Goal: Find specific page/section: Find specific page/section

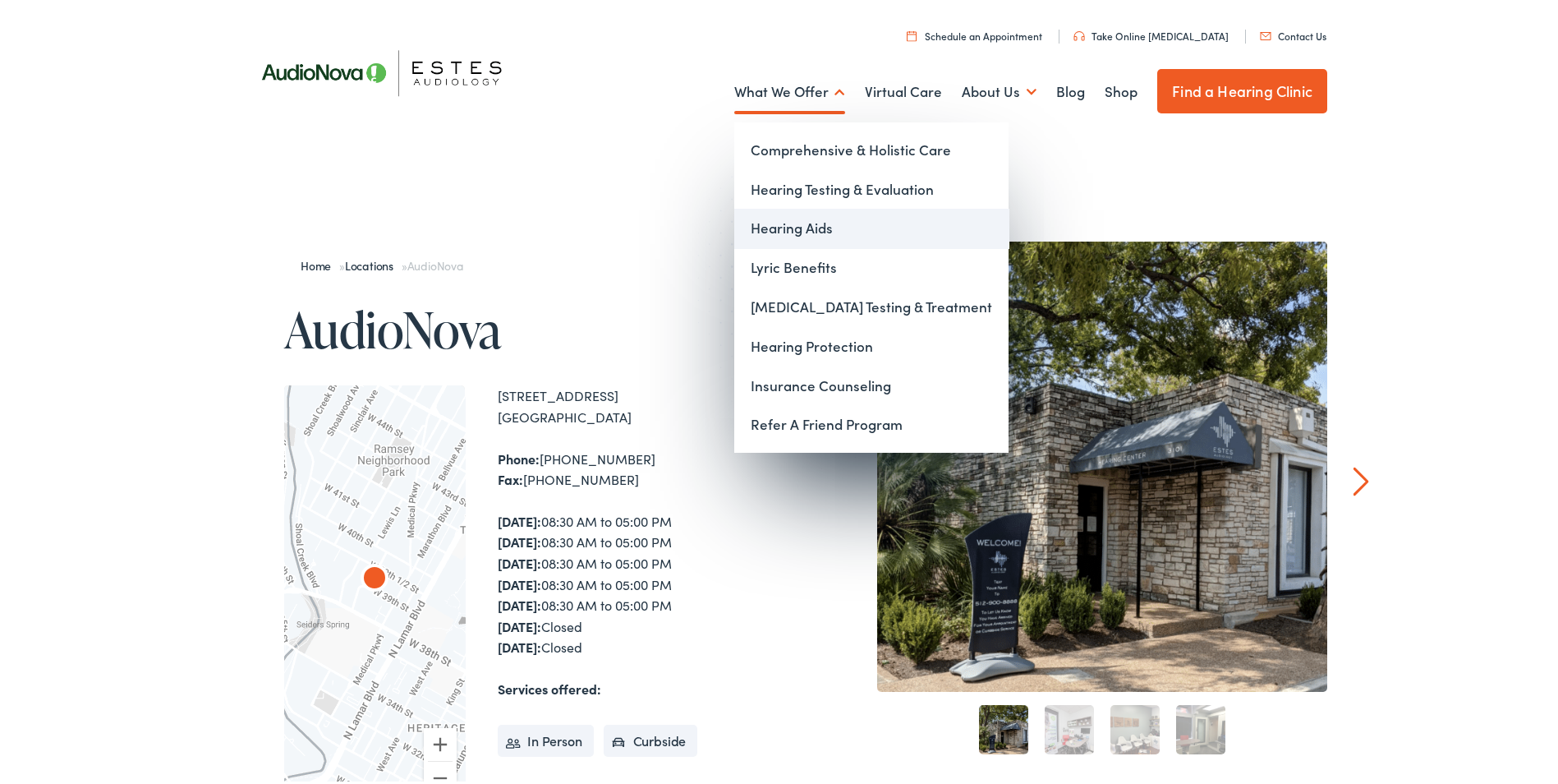
click at [790, 223] on link "Hearing Aids" at bounding box center [872, 225] width 275 height 39
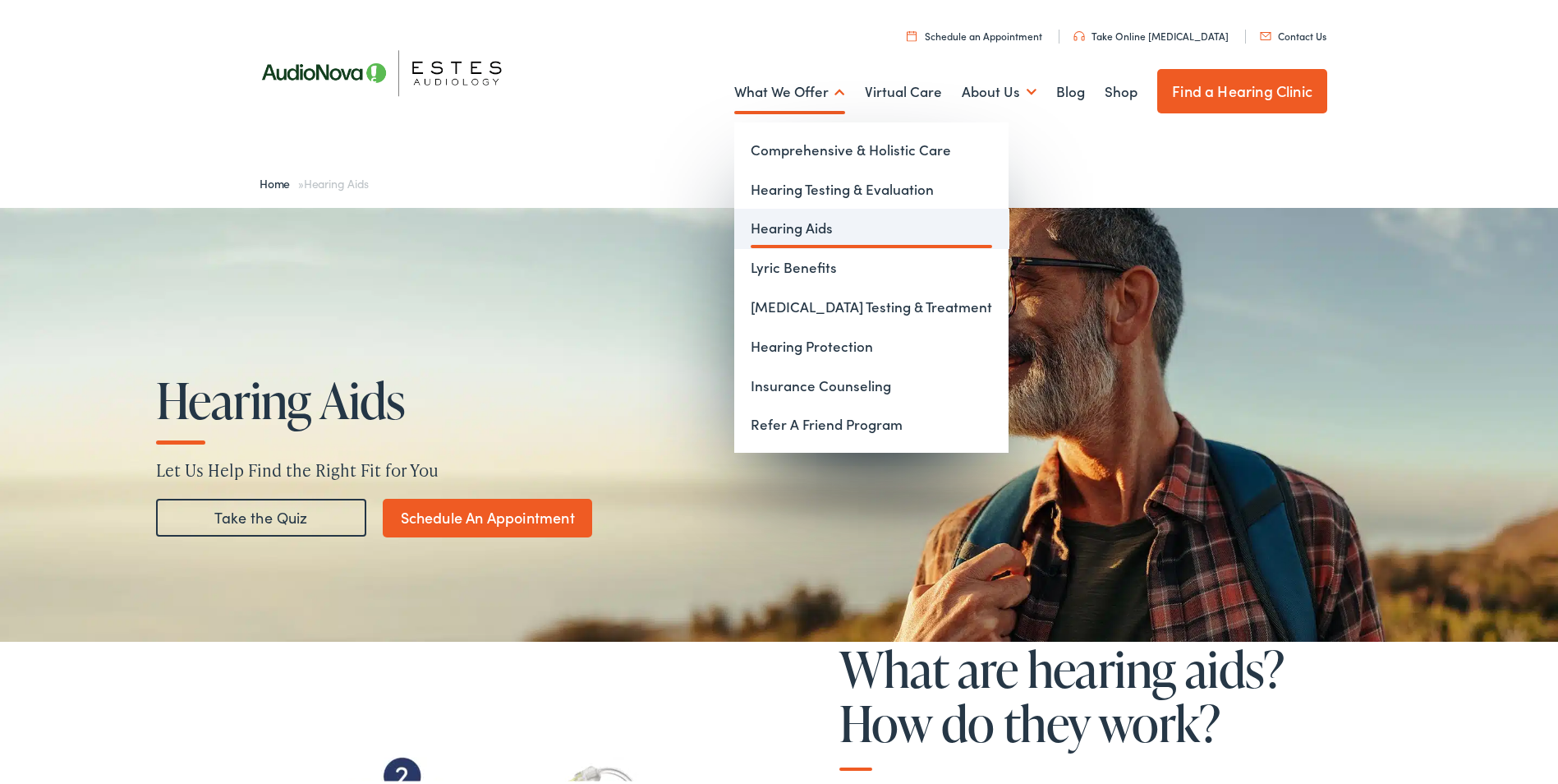
click at [798, 220] on link "Hearing Aids" at bounding box center [872, 225] width 275 height 39
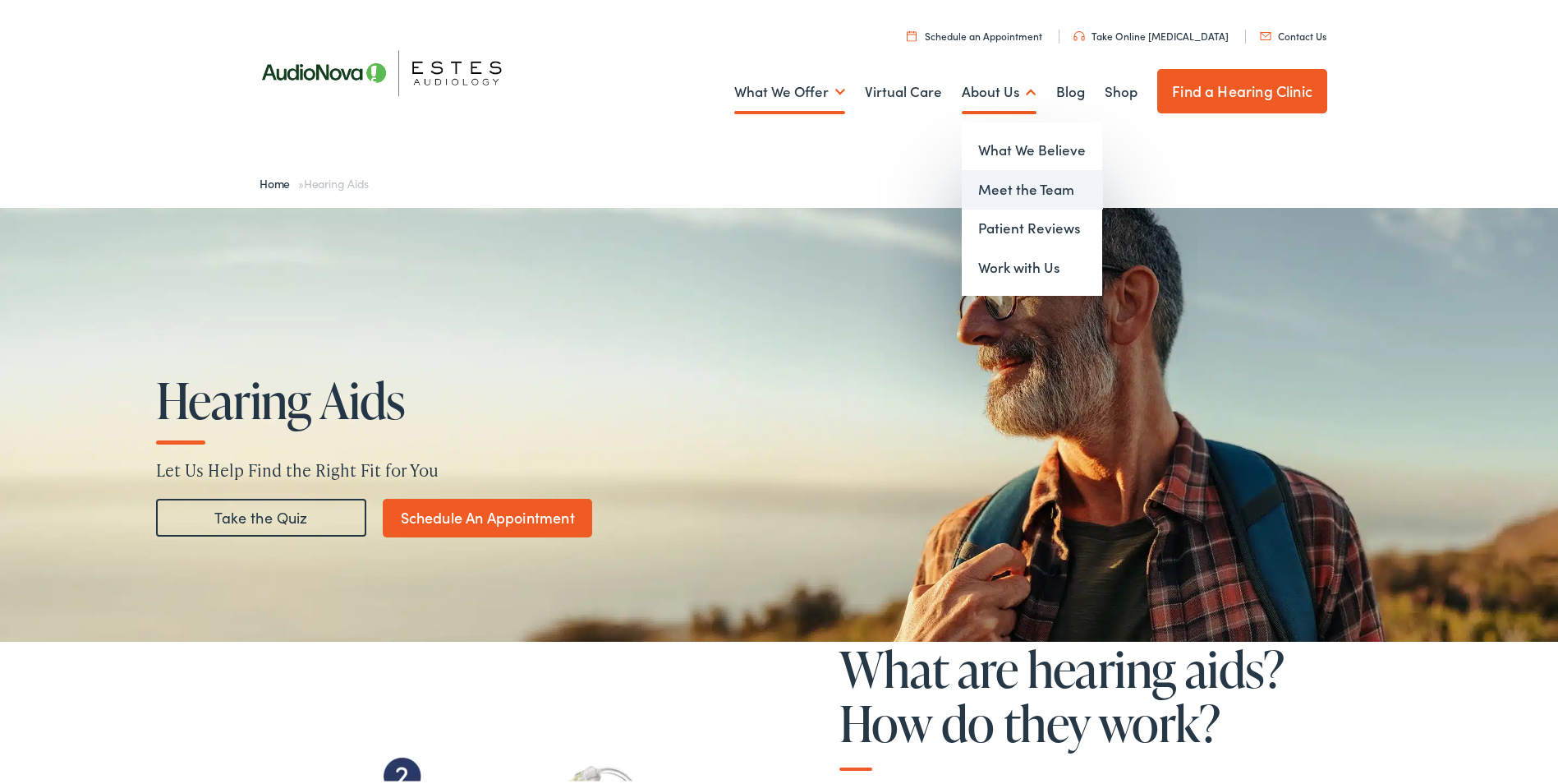
click at [993, 184] on link "Meet the Team" at bounding box center [1032, 186] width 141 height 39
